Goal: Task Accomplishment & Management: Manage account settings

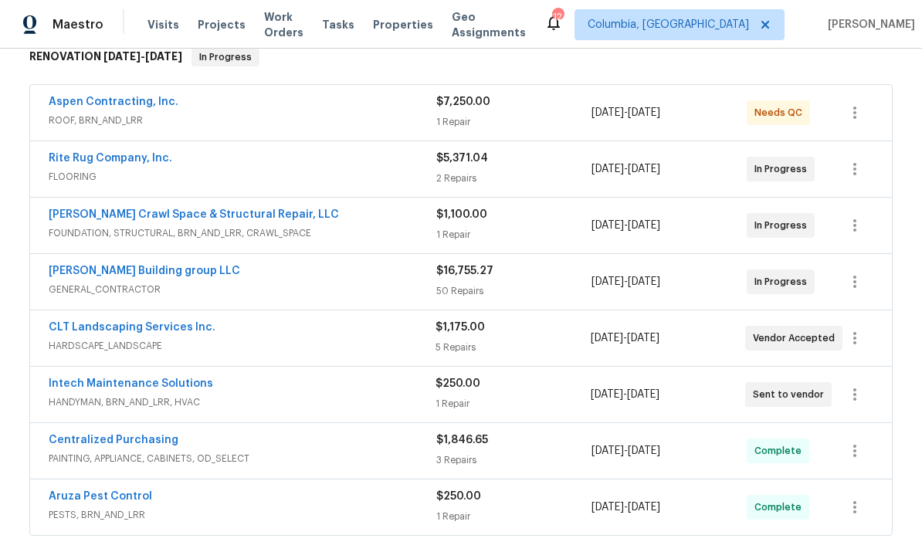
scroll to position [273, 0]
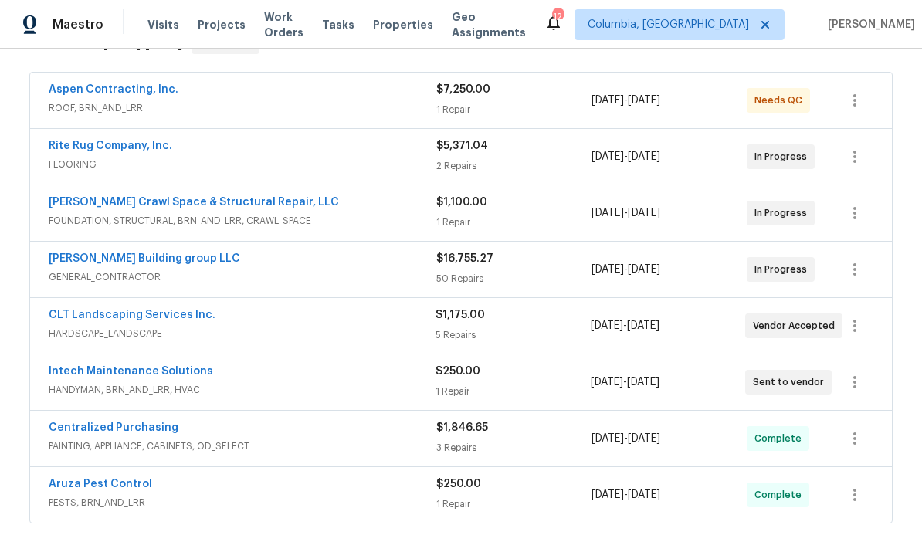
click at [131, 87] on link "Aspen Contracting, Inc." at bounding box center [114, 89] width 130 height 11
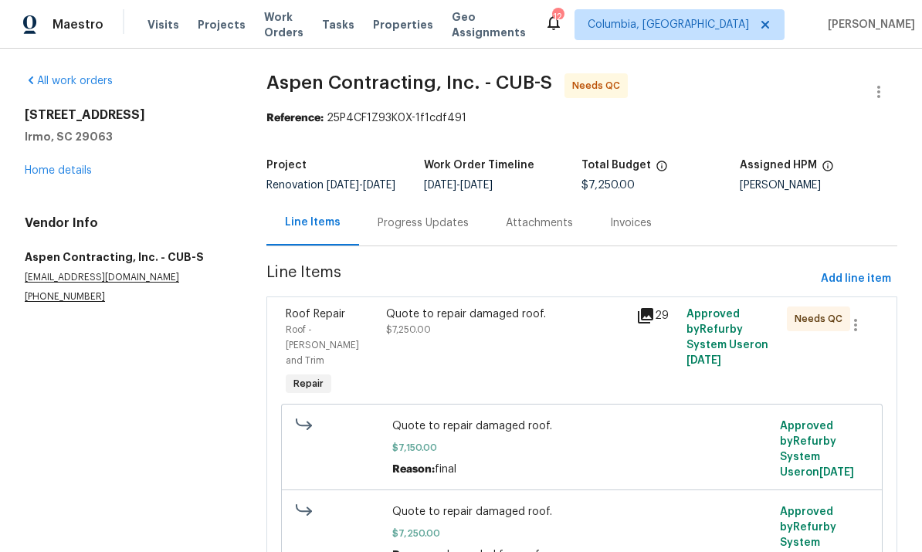
click at [436, 243] on div "Progress Updates" at bounding box center [423, 223] width 128 height 46
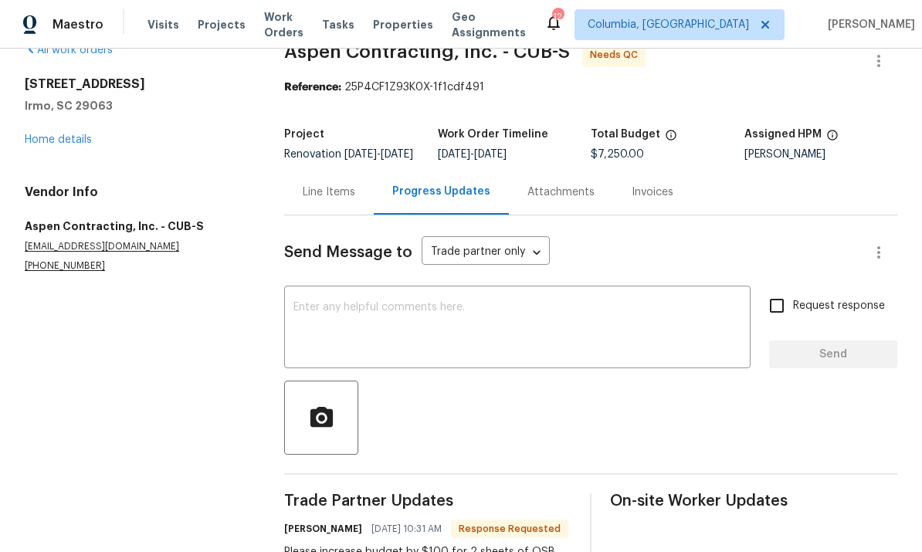
click at [328, 200] on div "Line Items" at bounding box center [329, 192] width 53 height 15
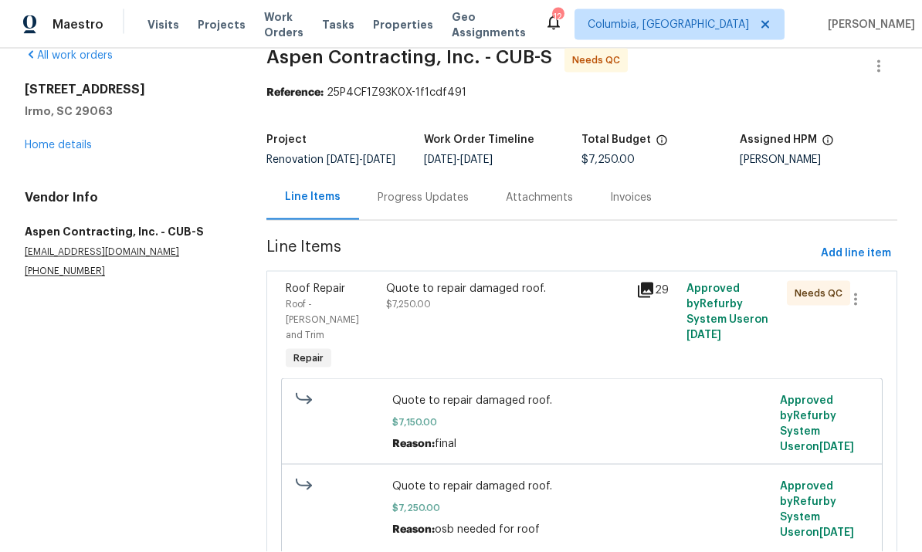
scroll to position [58, 0]
click at [527, 276] on div "Quote to repair damaged roof. $7,250.00" at bounding box center [506, 327] width 251 height 102
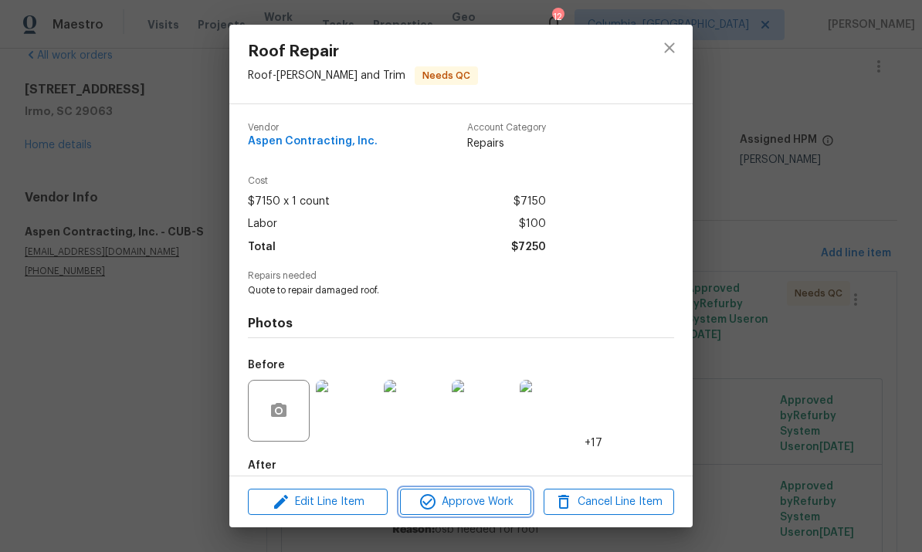
click at [493, 497] on span "Approve Work" at bounding box center [465, 502] width 121 height 19
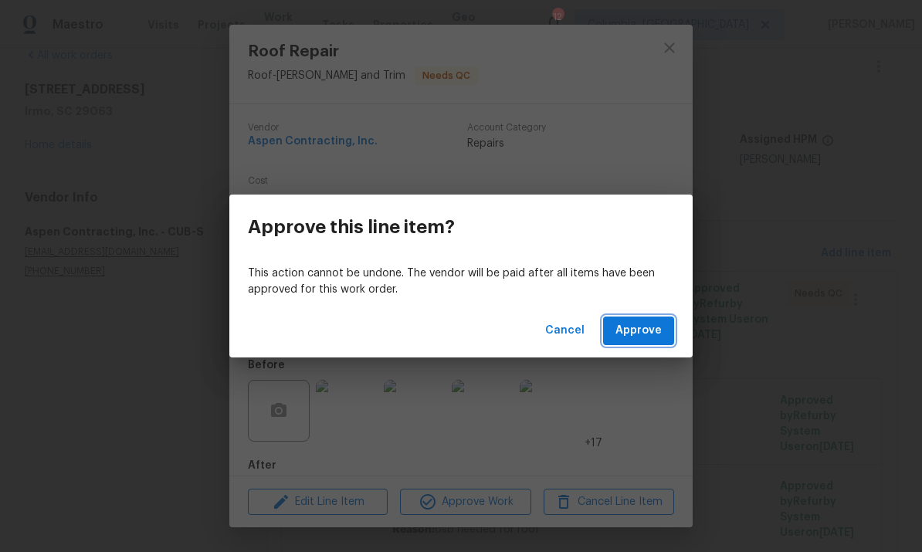
click at [640, 333] on span "Approve" at bounding box center [638, 330] width 46 height 19
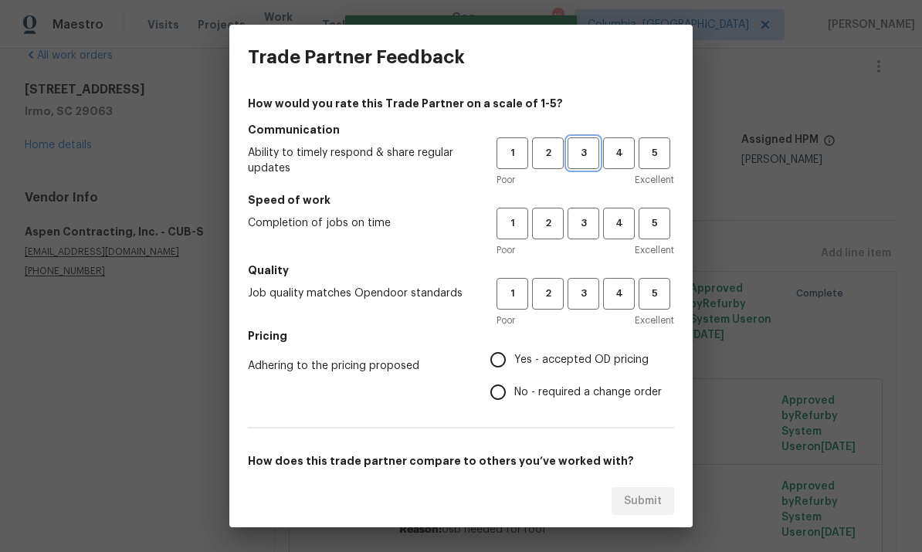
click at [586, 154] on span "3" at bounding box center [583, 153] width 29 height 18
click at [573, 237] on button "3" at bounding box center [584, 224] width 32 height 32
click at [579, 288] on span "3" at bounding box center [583, 294] width 29 height 18
click at [497, 387] on input "No - required a change order" at bounding box center [498, 392] width 32 height 32
radio input "true"
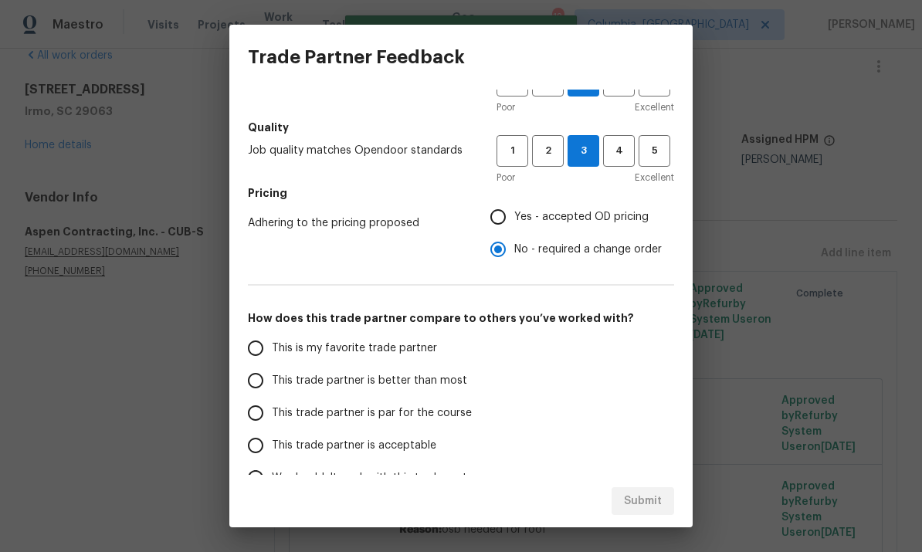
scroll to position [151, 0]
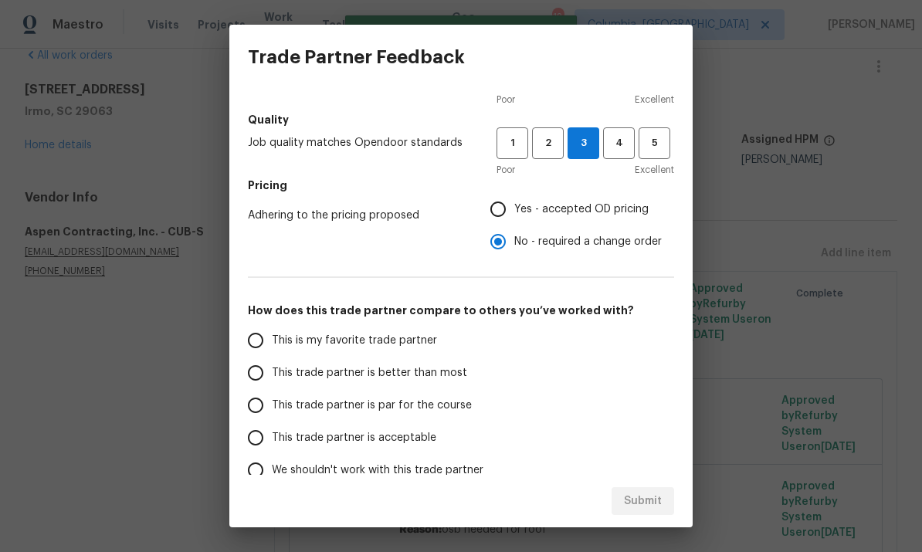
click at [253, 400] on input "This trade partner is par for the course" at bounding box center [255, 405] width 32 height 32
click at [654, 488] on button "Submit" at bounding box center [643, 501] width 63 height 29
radio input "true"
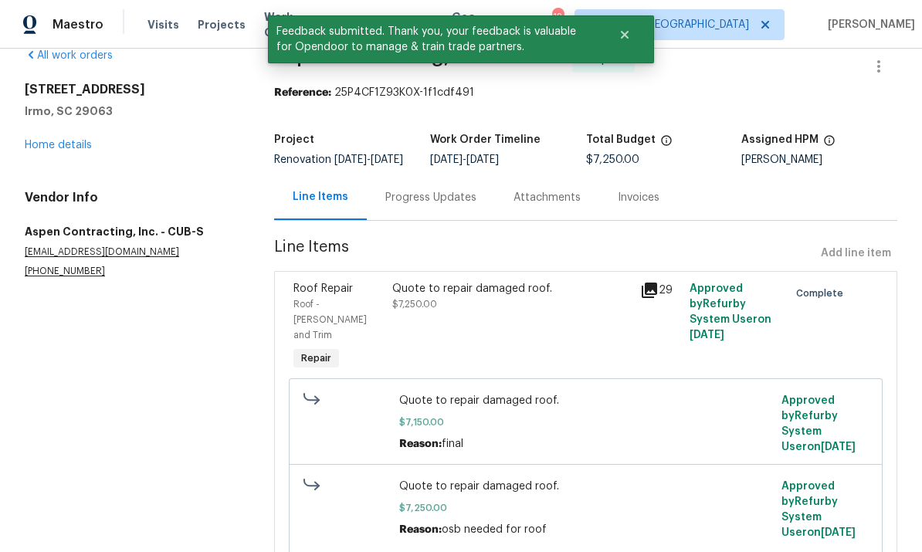
click at [70, 140] on link "Home details" at bounding box center [58, 145] width 67 height 11
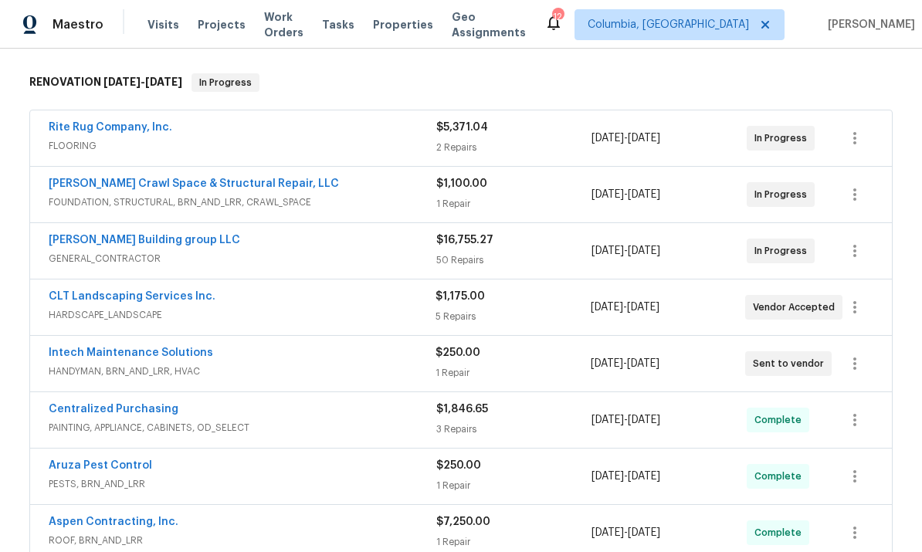
scroll to position [236, 0]
click at [156, 347] on link "Intech Maintenance Solutions" at bounding box center [131, 352] width 164 height 11
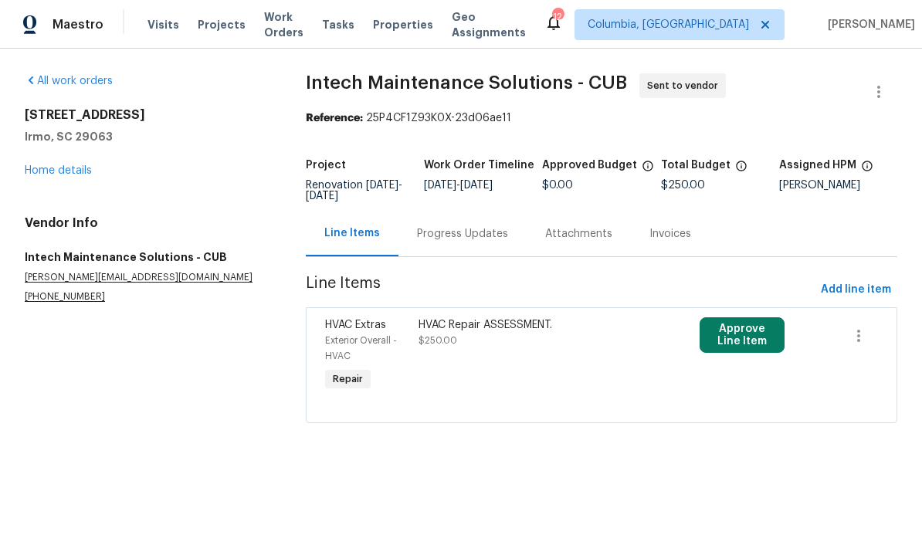
click at [456, 349] on div "HVAC Repair ASSESSMENT. $250.00" at bounding box center [531, 356] width 234 height 86
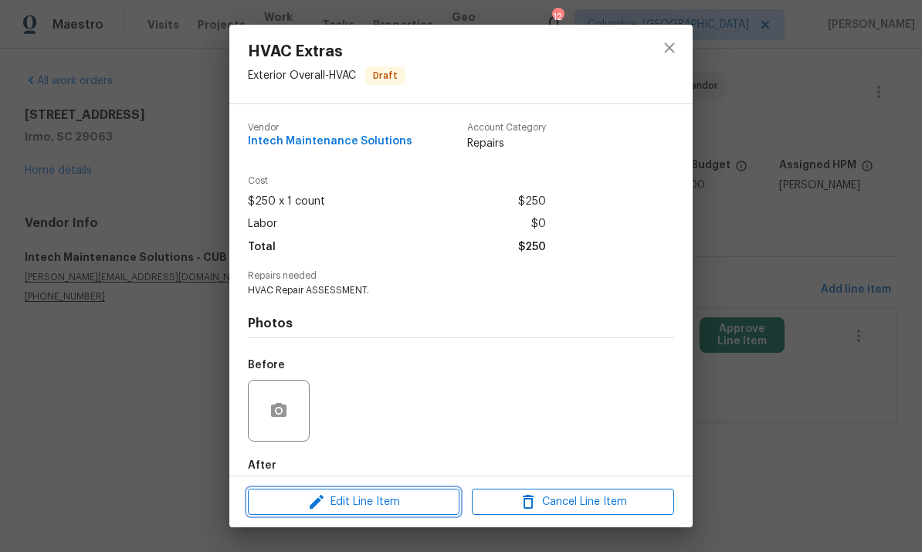
click at [379, 505] on span "Edit Line Item" at bounding box center [354, 502] width 202 height 19
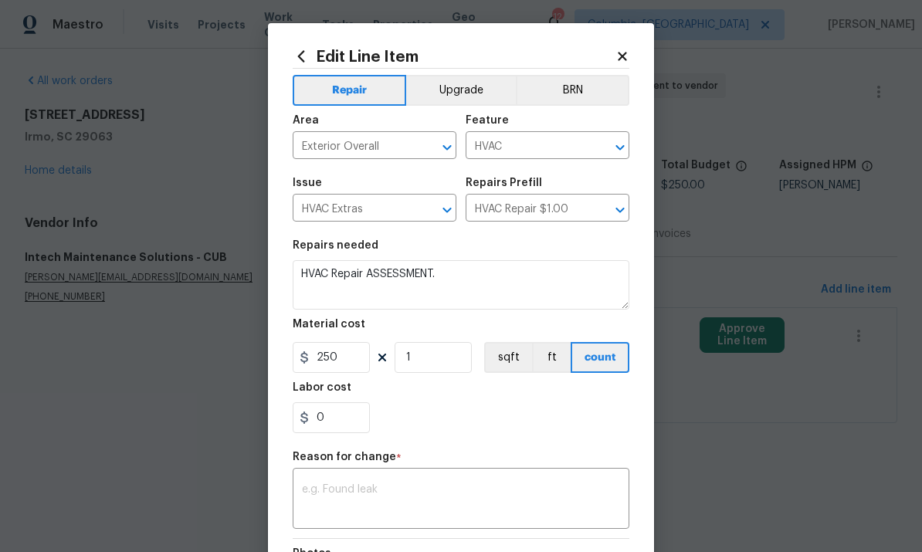
click at [624, 52] on icon at bounding box center [622, 56] width 14 height 14
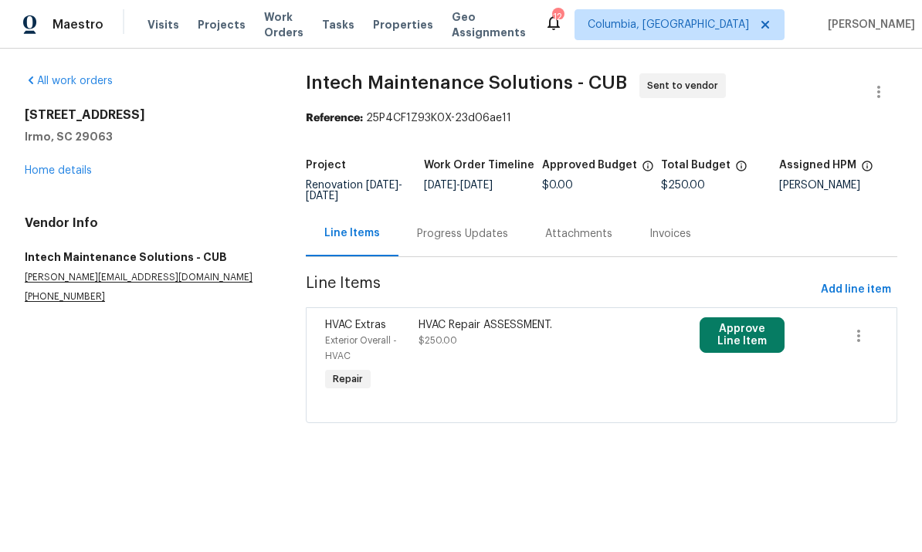
click at [448, 355] on div "HVAC Repair ASSESSMENT. $250.00" at bounding box center [531, 356] width 234 height 86
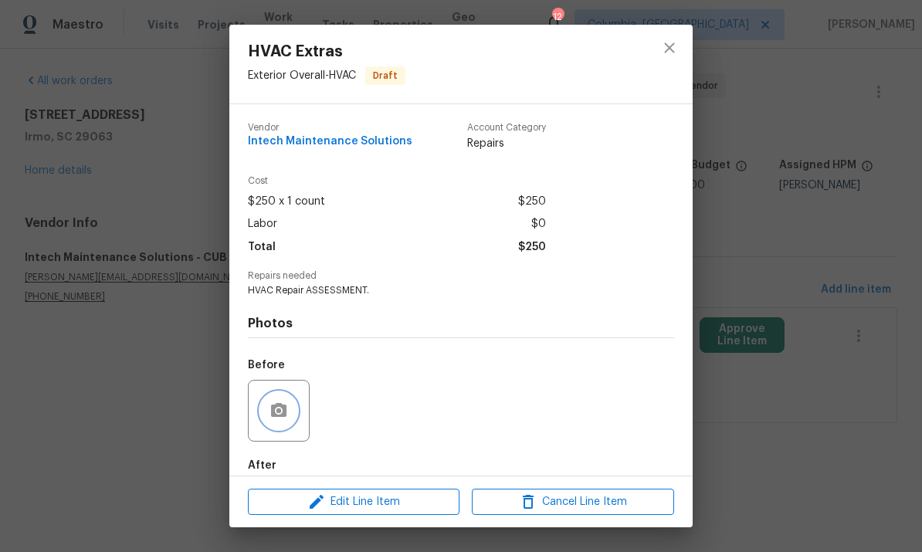
click at [270, 420] on icon "button" at bounding box center [279, 411] width 19 height 19
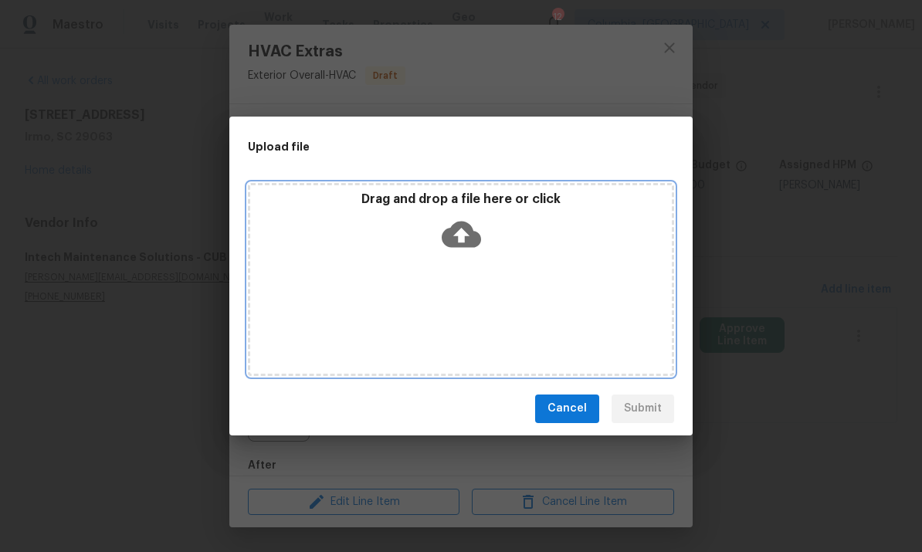
click at [461, 232] on icon at bounding box center [461, 234] width 39 height 39
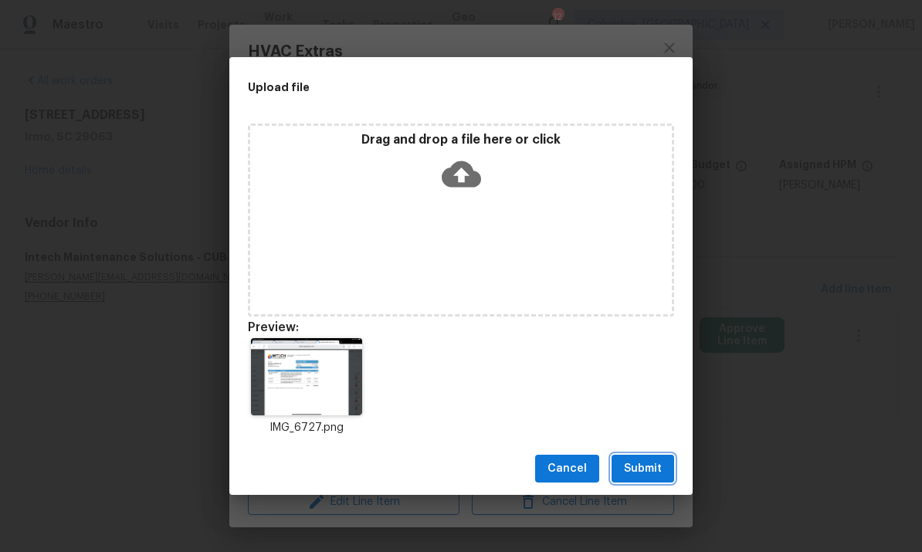
click at [650, 474] on span "Submit" at bounding box center [643, 468] width 38 height 19
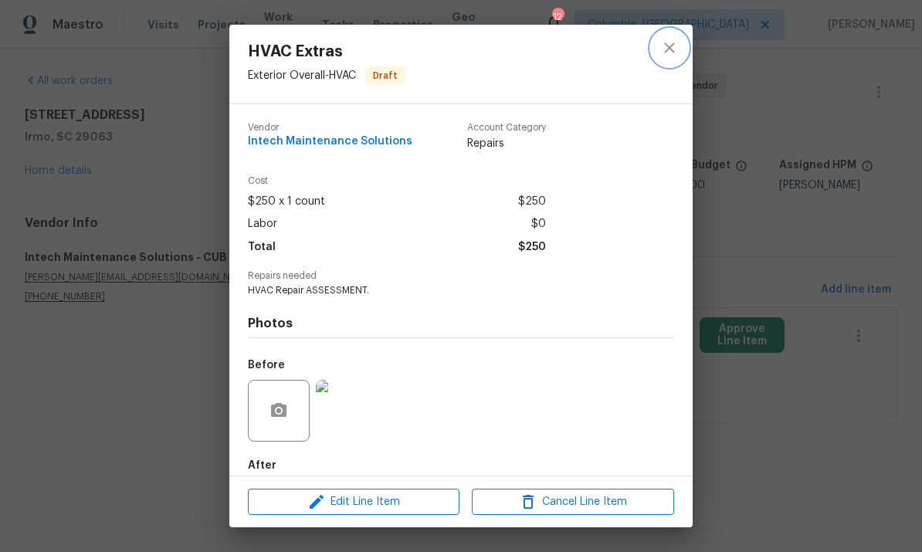
click at [677, 51] on icon "close" at bounding box center [669, 48] width 19 height 19
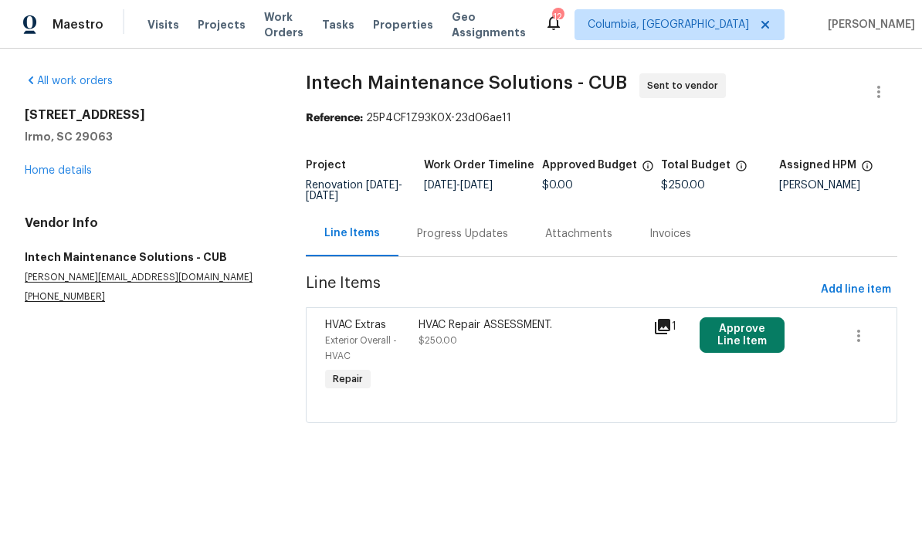
click at [51, 175] on link "Home details" at bounding box center [58, 170] width 67 height 11
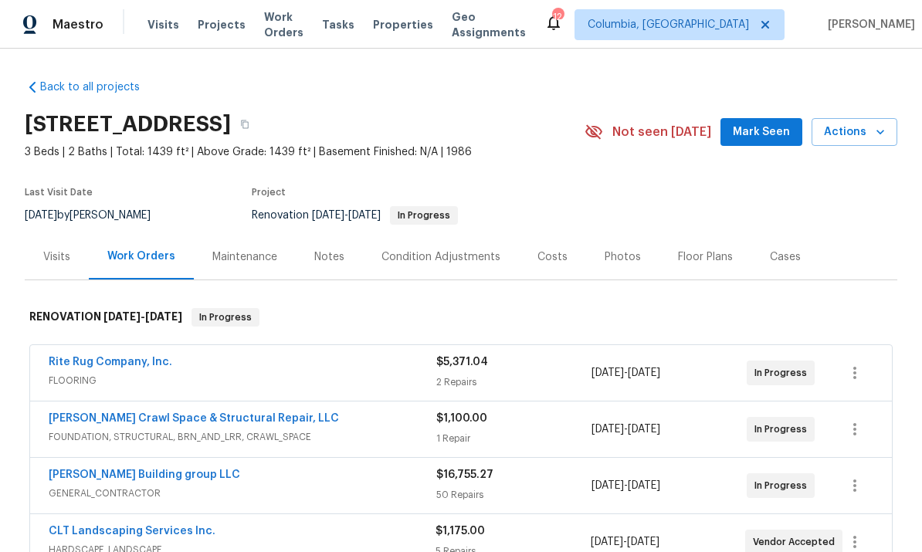
click at [322, 268] on div "Notes" at bounding box center [329, 257] width 67 height 46
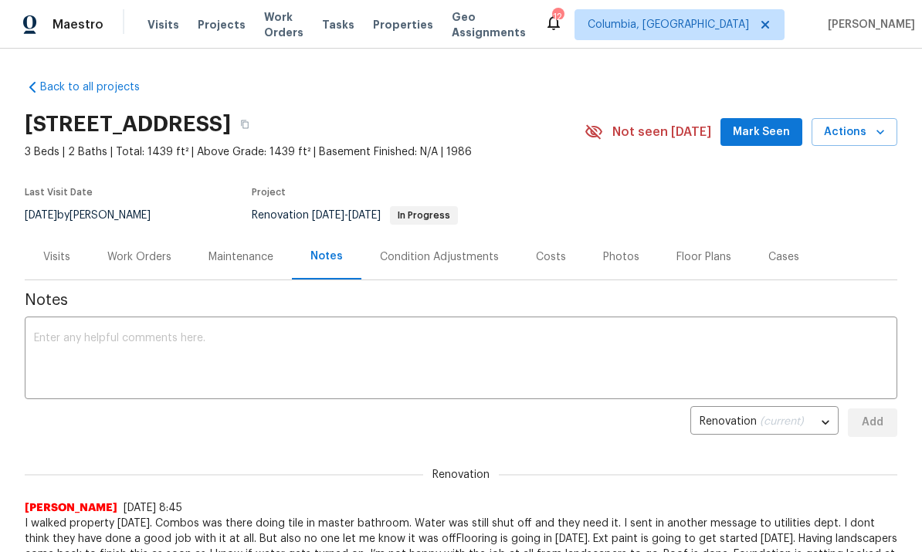
click at [202, 355] on textarea at bounding box center [461, 360] width 854 height 54
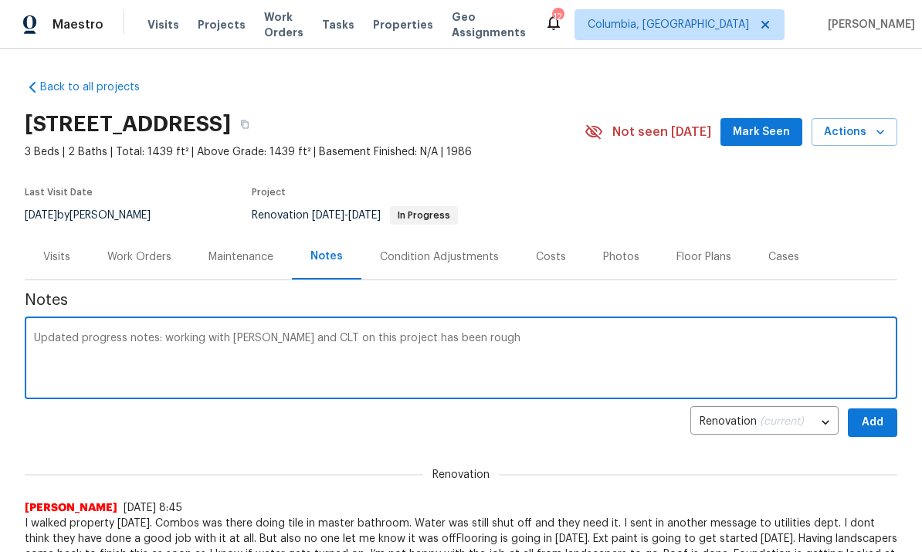
type textarea "Updated progress notes: working with Cobos and CLT on this project has been rou…"
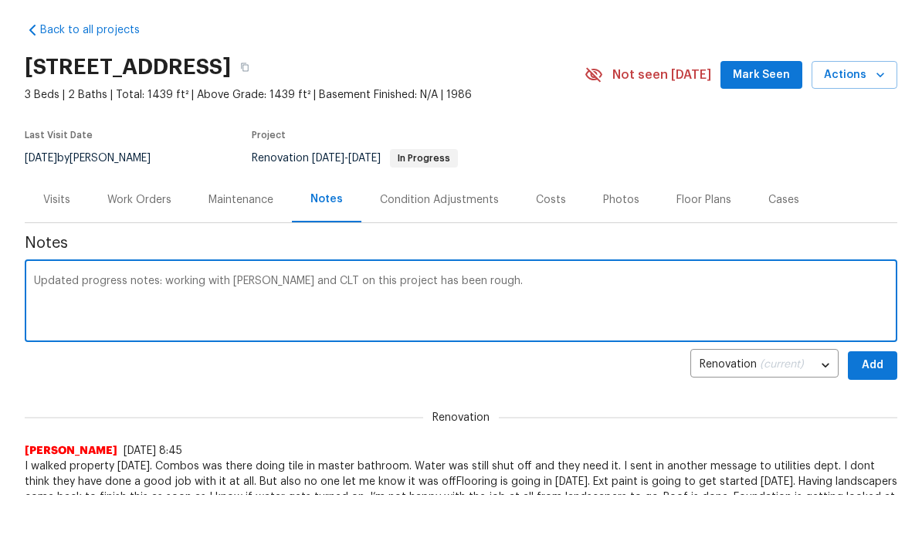
scroll to position [56, 0]
